Goal: Information Seeking & Learning: Learn about a topic

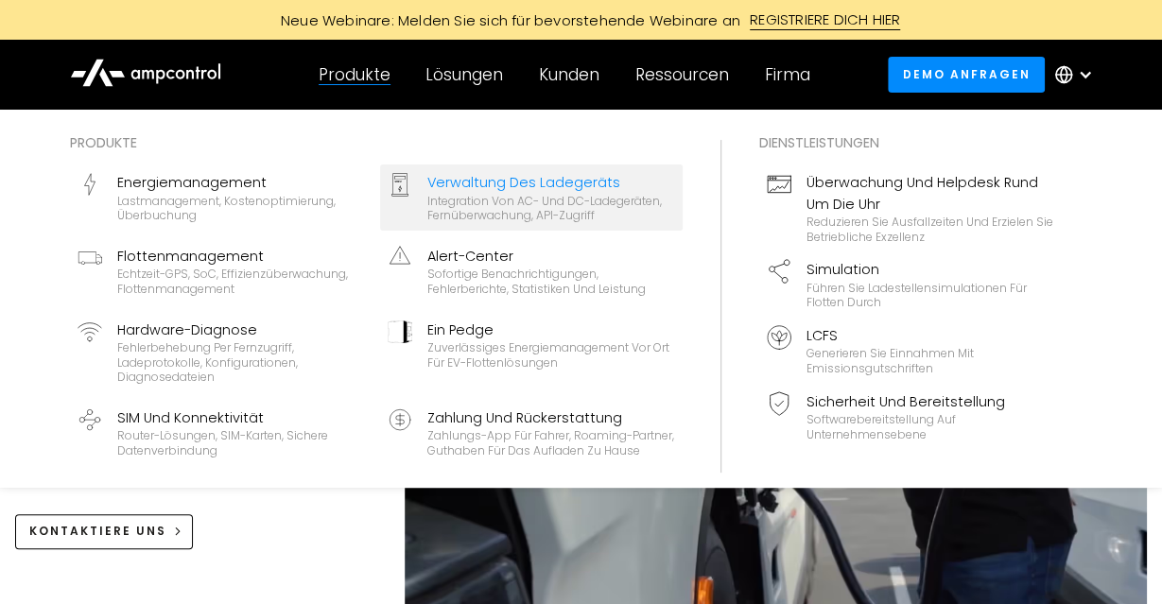
click at [515, 181] on div "Verwaltung des Ladegeräts" at bounding box center [552, 182] width 248 height 21
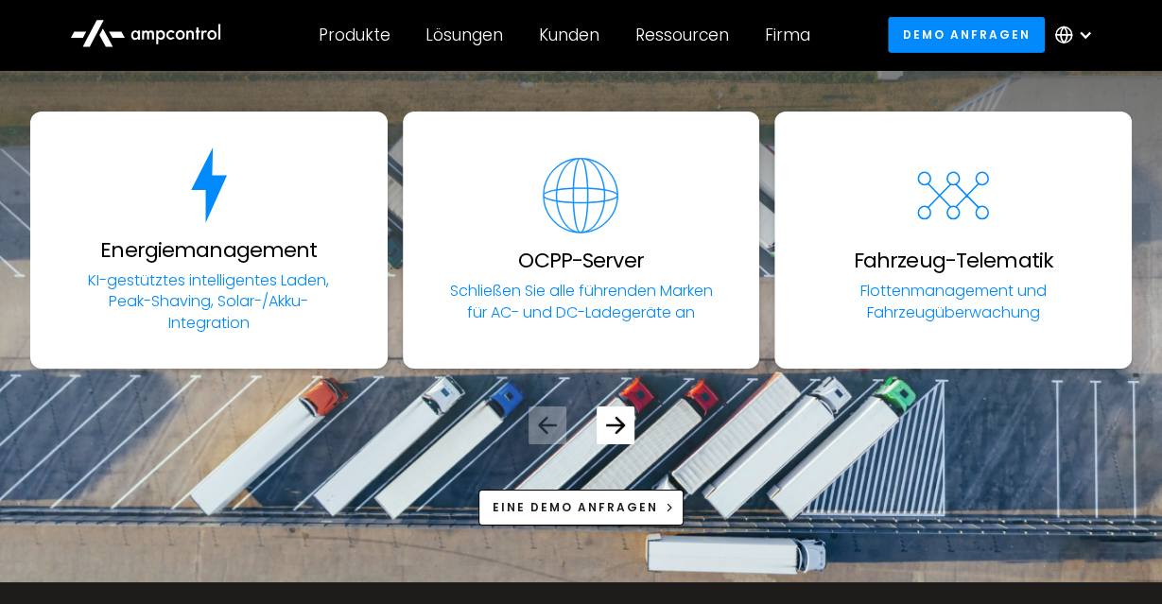
scroll to position [6515, 0]
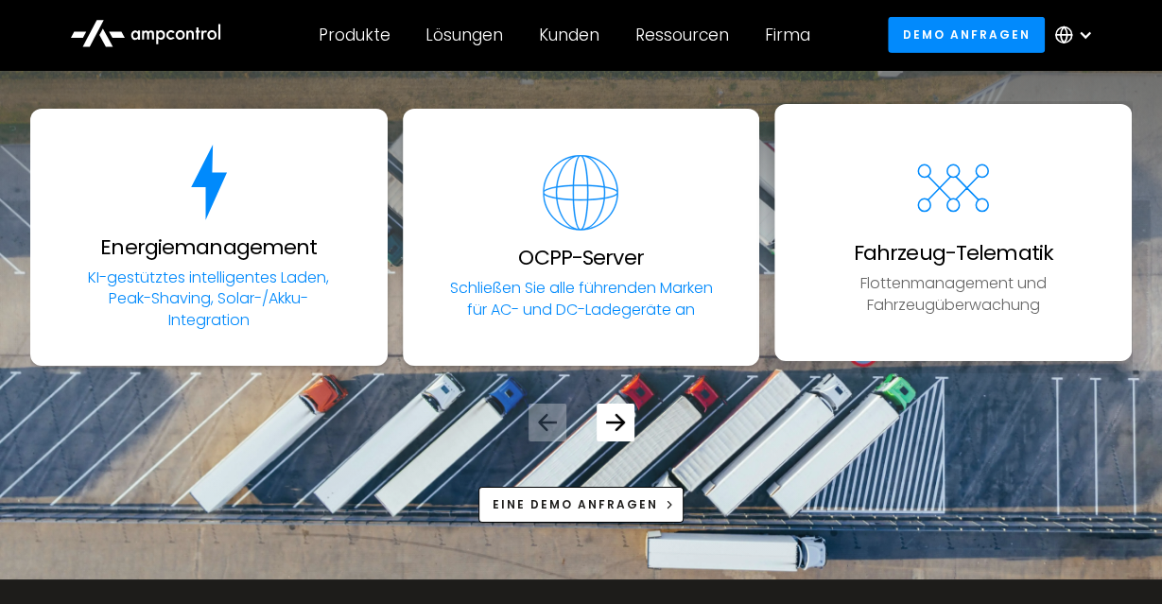
click at [980, 273] on p "Flottenmanagement und Fahrzeugüberwachung" at bounding box center [953, 294] width 276 height 43
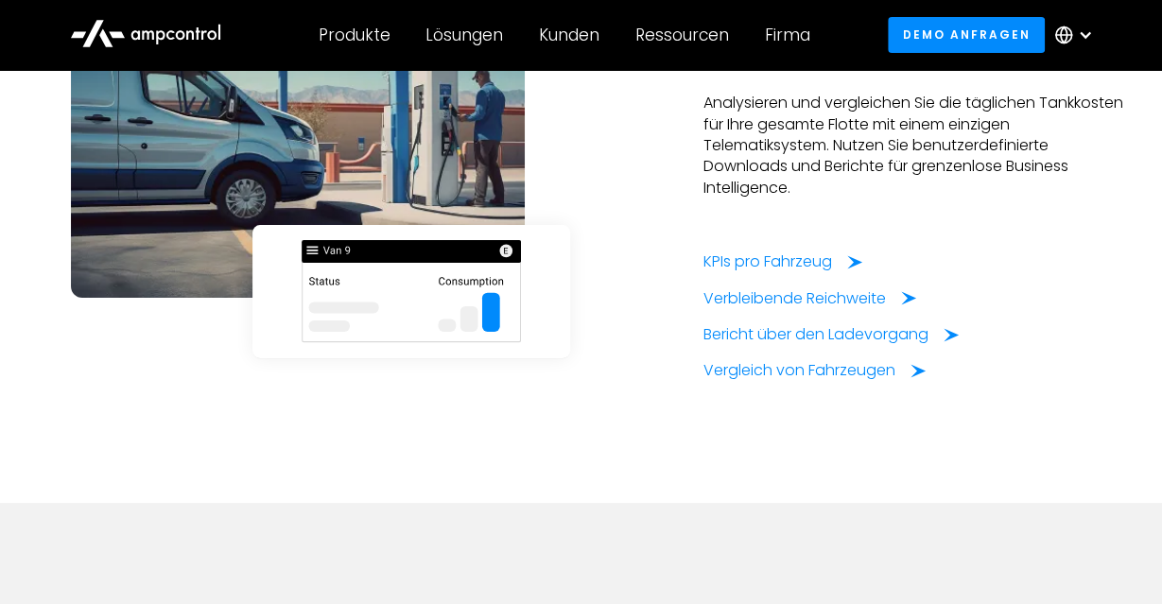
scroll to position [3484, 0]
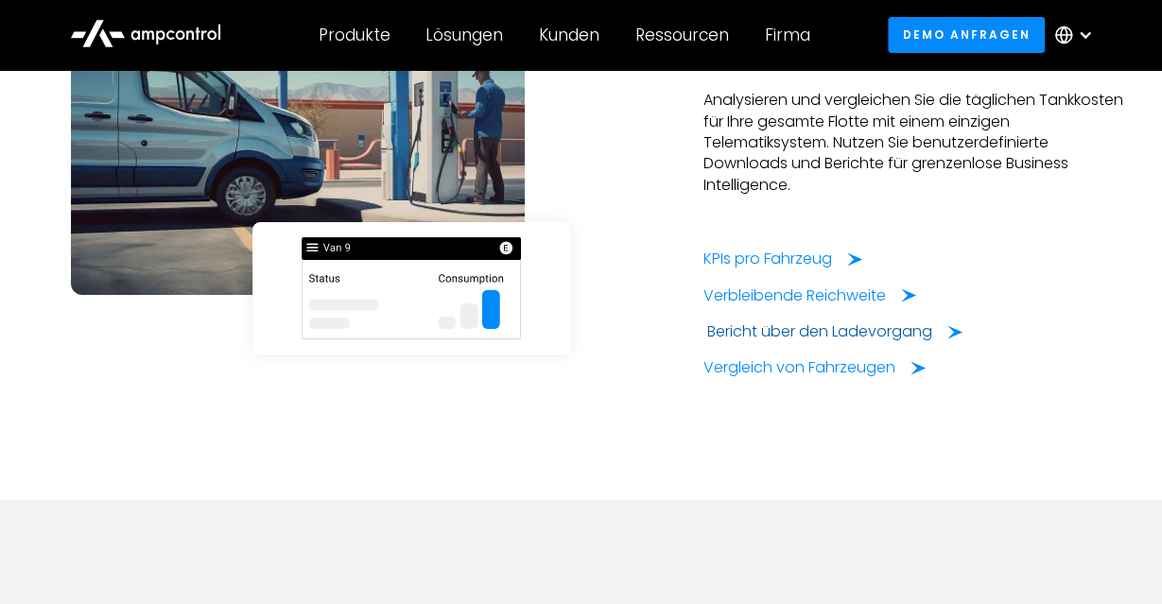
click at [767, 342] on div "Bericht über den Ladevorgang" at bounding box center [819, 332] width 225 height 21
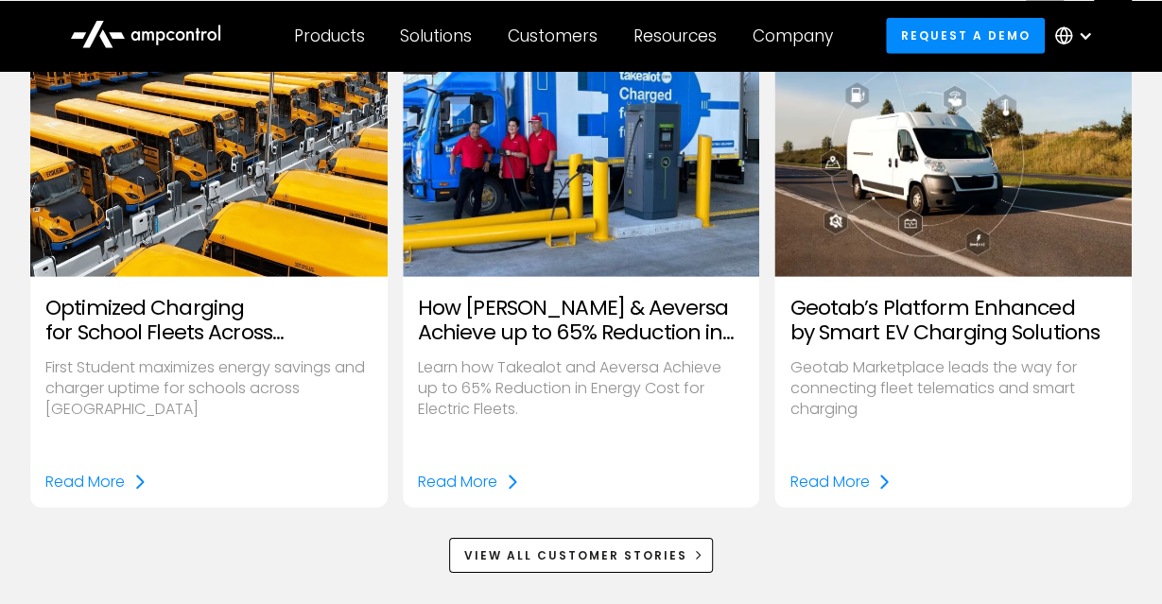
scroll to position [2613, 0]
